Goal: Navigation & Orientation: Find specific page/section

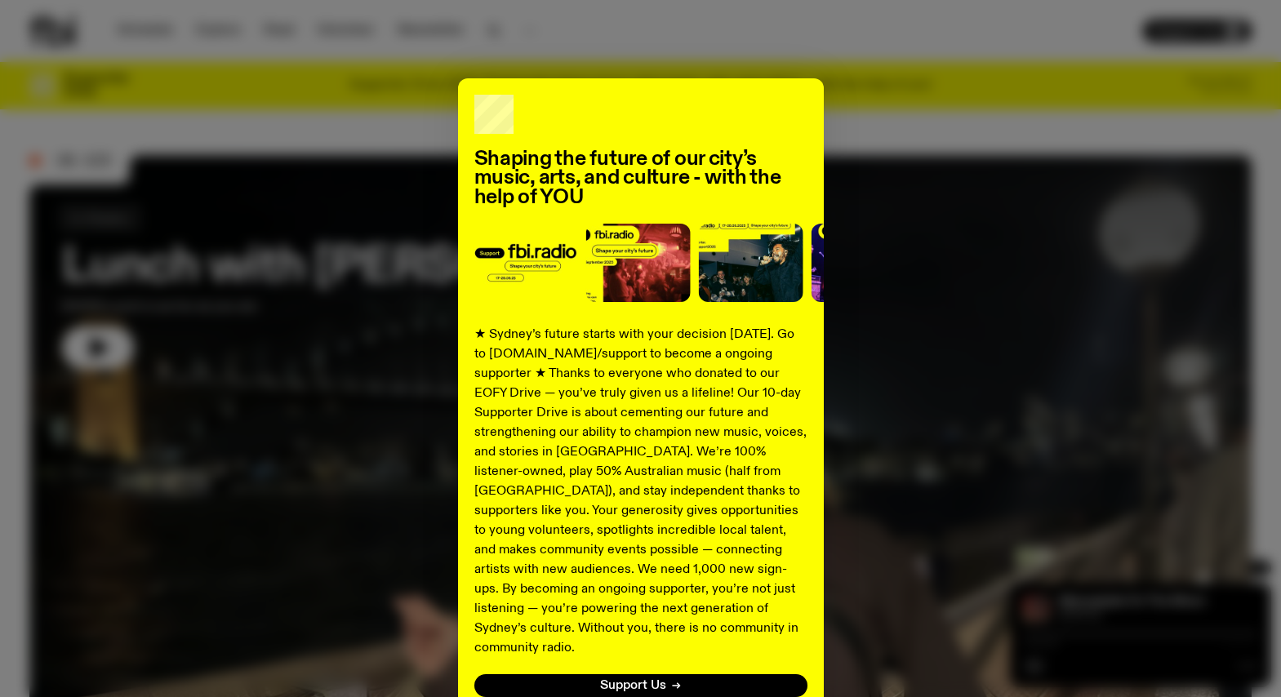
click at [497, 29] on div "Shaping the future of our city’s music, arts, and culture - with the help of YO…" at bounding box center [640, 348] width 1281 height 697
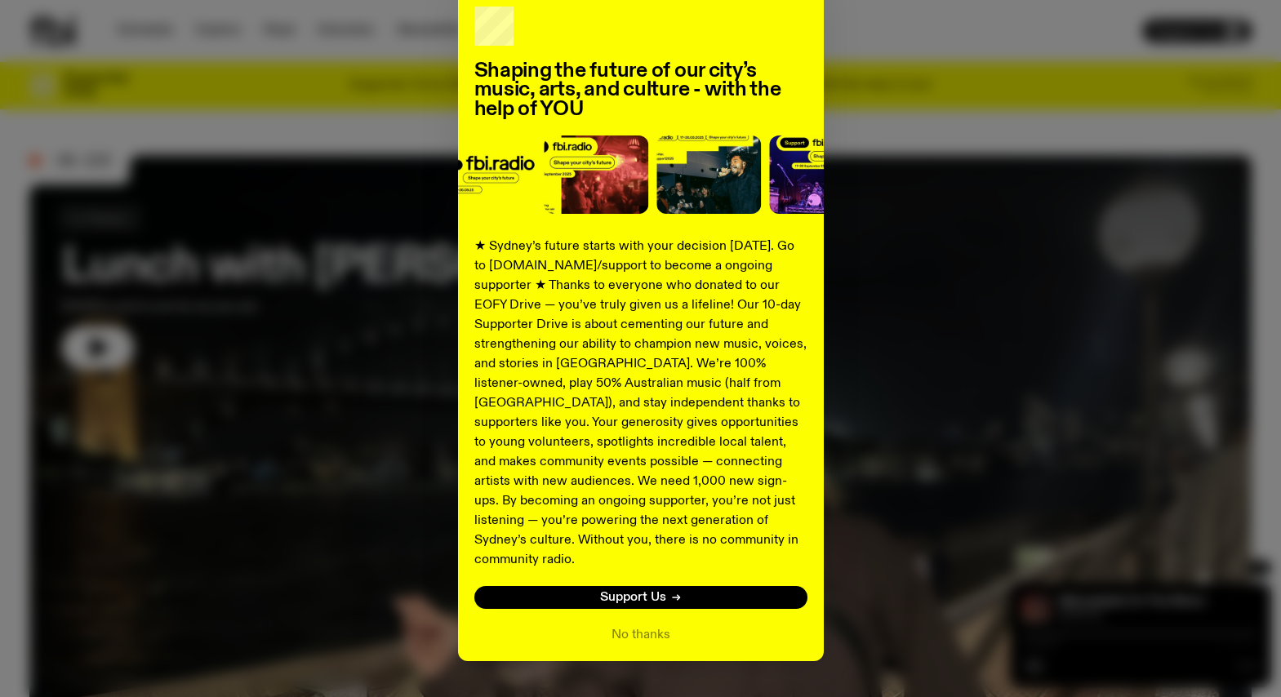
scroll to position [111, 0]
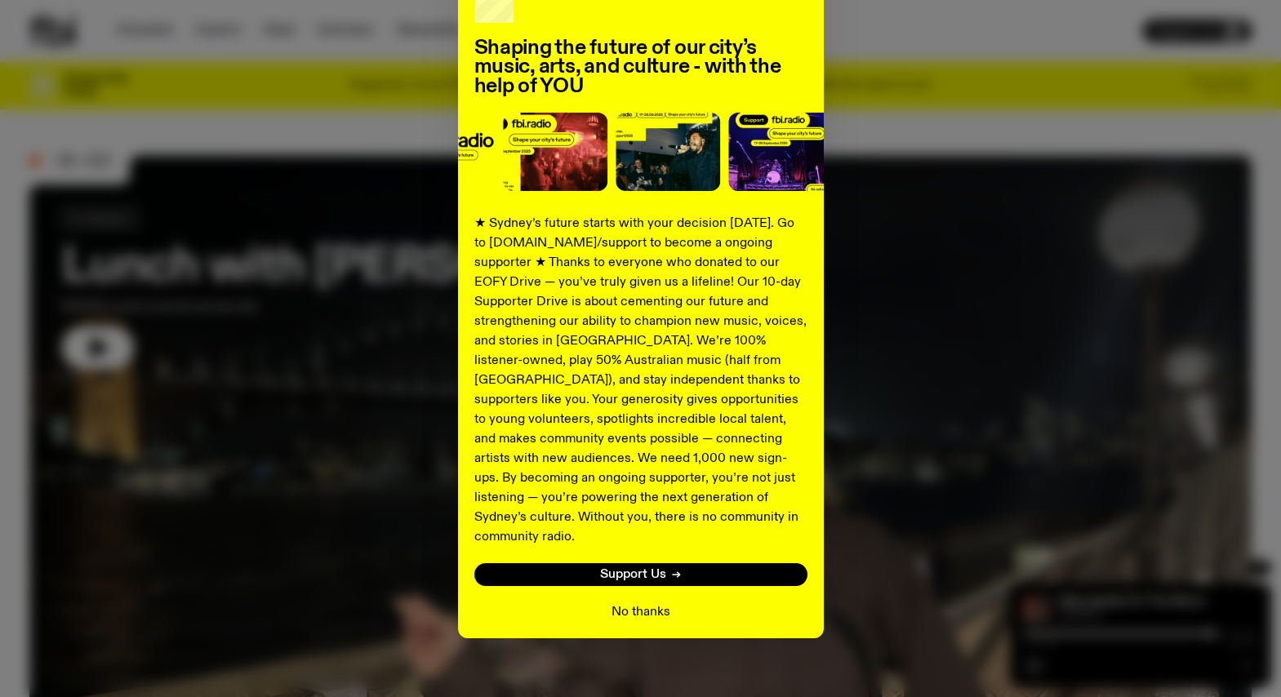
click at [619, 603] on button "No thanks" at bounding box center [640, 613] width 59 height 20
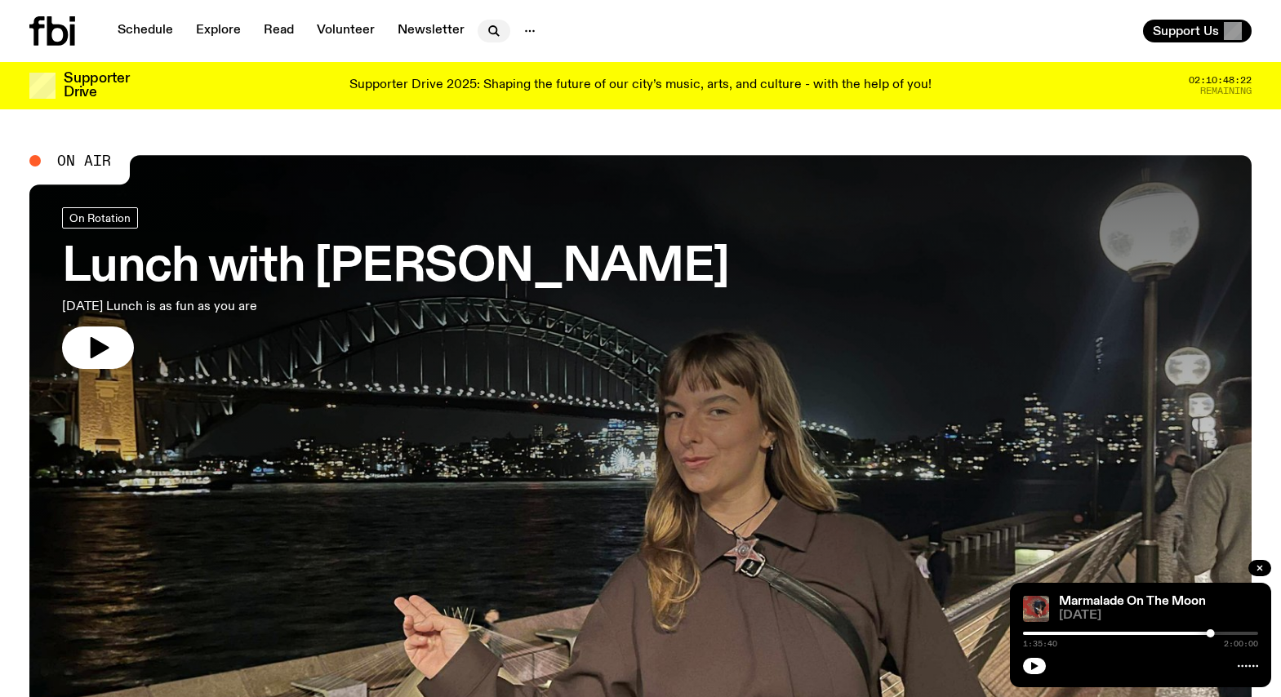
click at [489, 30] on icon "button" at bounding box center [492, 29] width 7 height 7
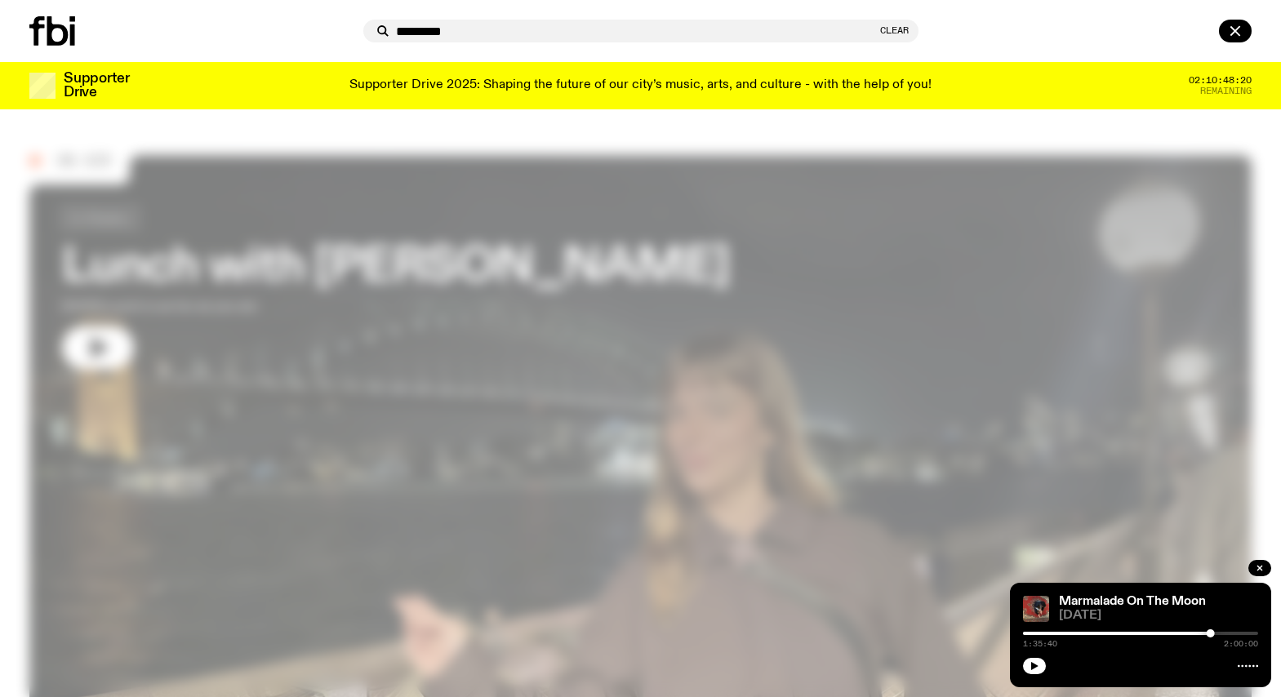
type input "*********"
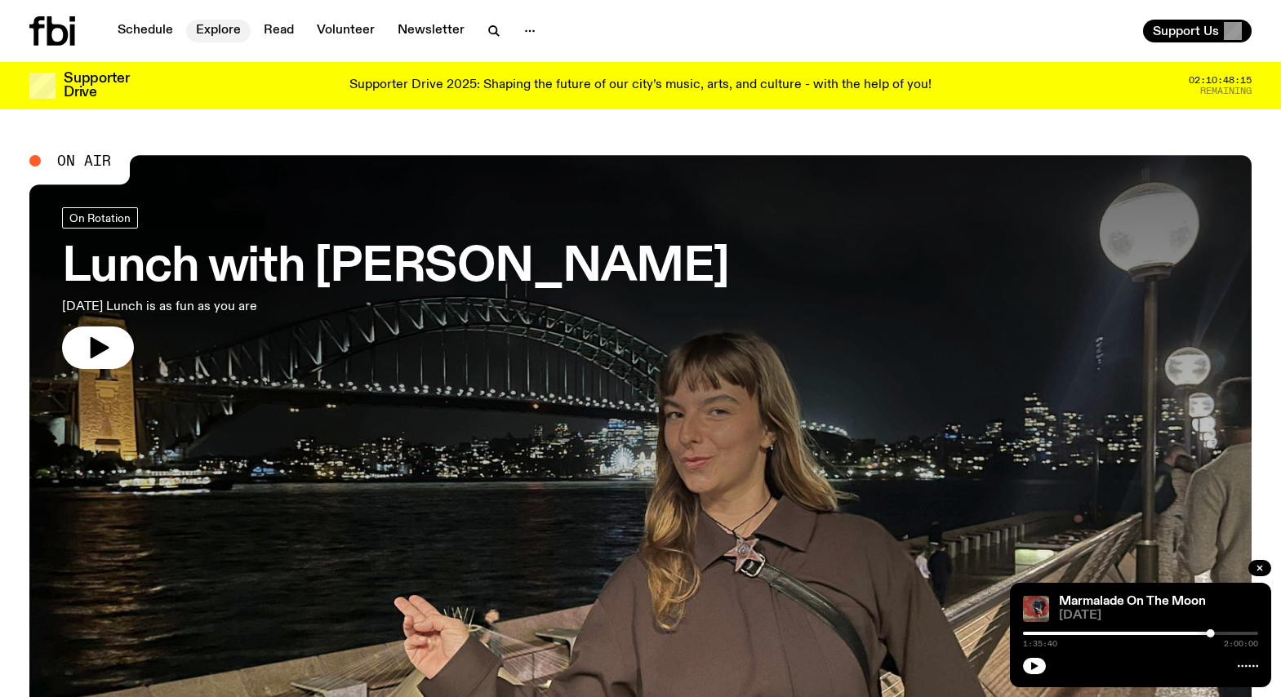
click at [226, 29] on link "Explore" at bounding box center [218, 31] width 64 height 23
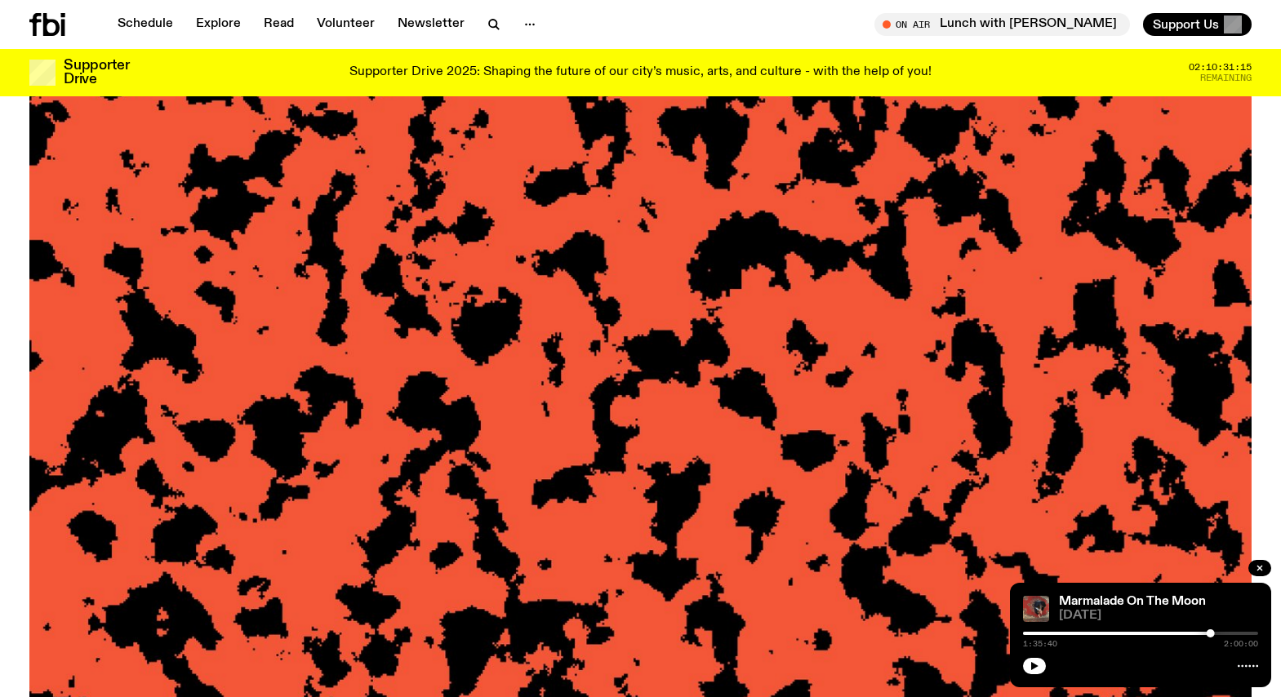
scroll to position [714, 0]
